Goal: Navigation & Orientation: Find specific page/section

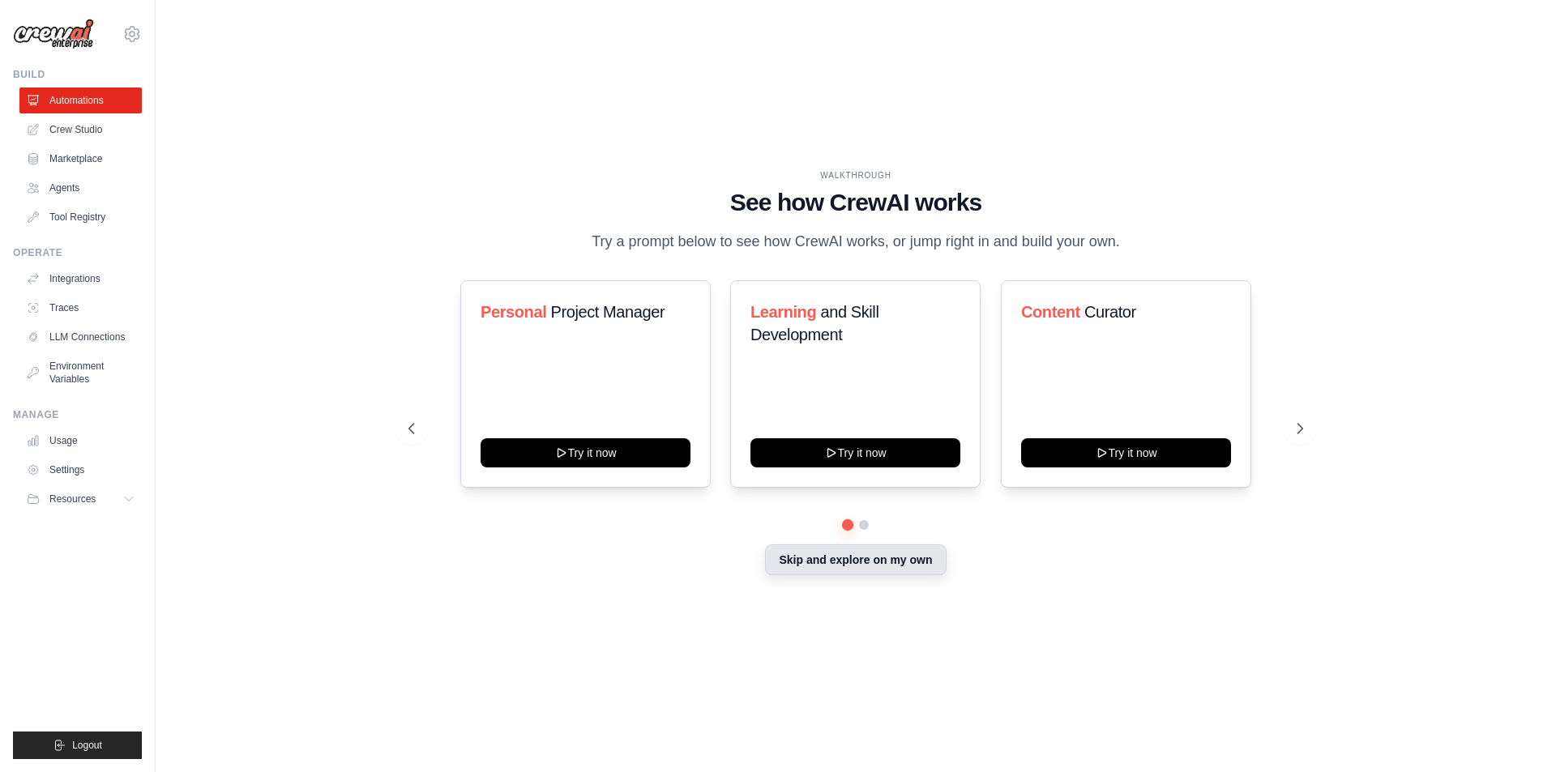
click at [842, 565] on button "Skip and explore on my own" at bounding box center [855, 560] width 181 height 31
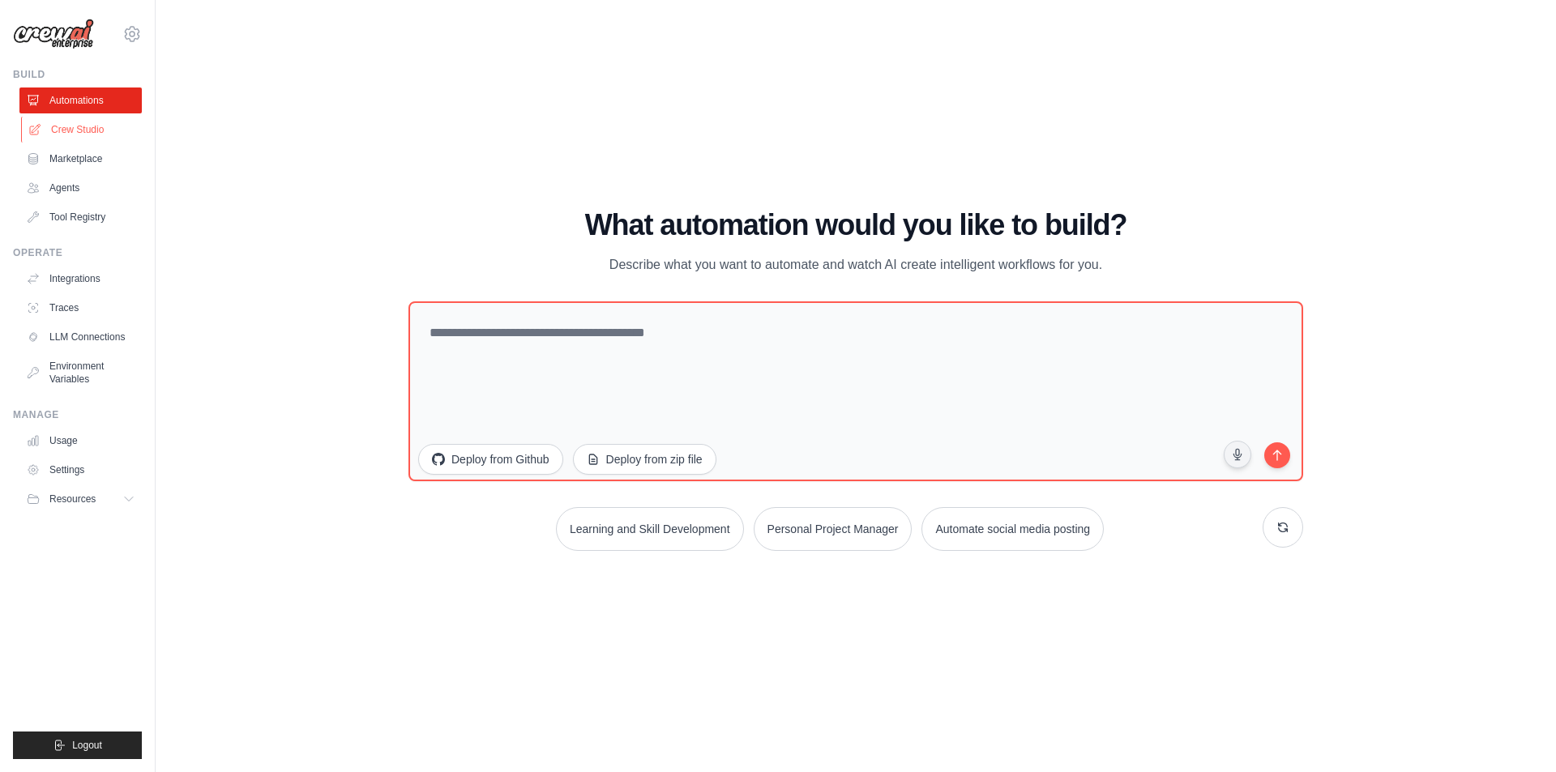
click at [90, 124] on link "Crew Studio" at bounding box center [82, 130] width 122 height 26
